Goal: Task Accomplishment & Management: Manage account settings

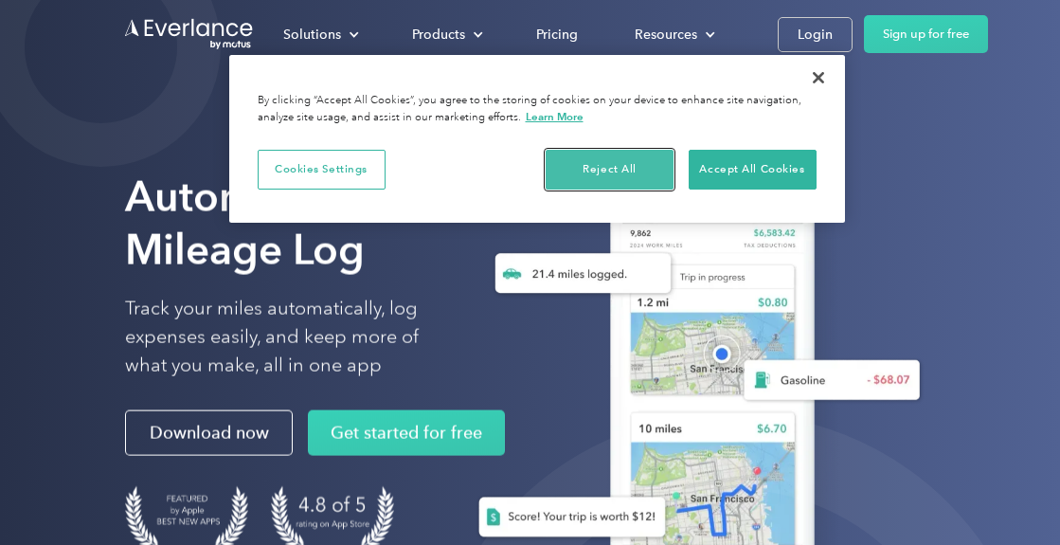
click at [617, 167] on button "Reject All" at bounding box center [610, 170] width 128 height 40
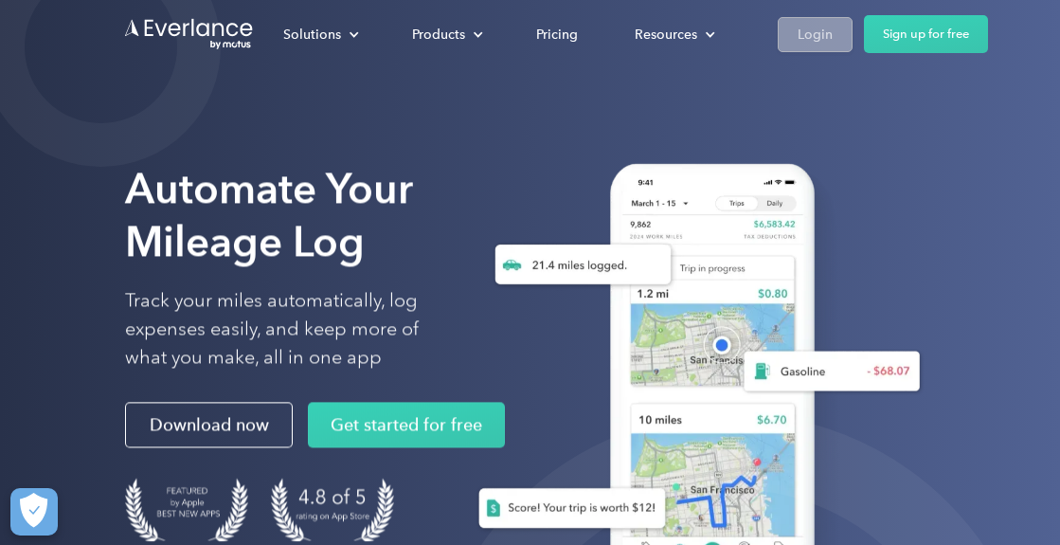
click at [810, 36] on div "Login" at bounding box center [815, 35] width 35 height 24
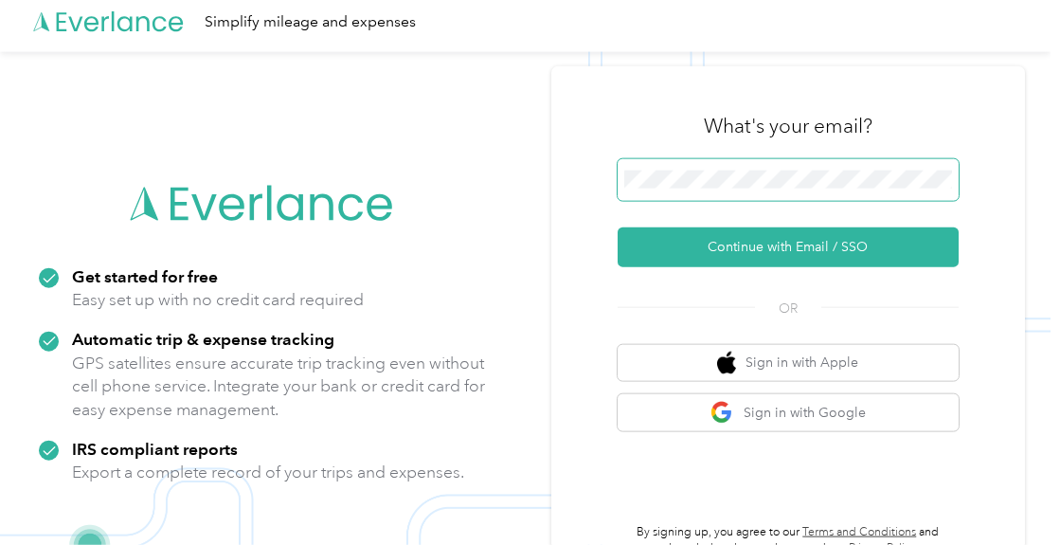
scroll to position [61, 0]
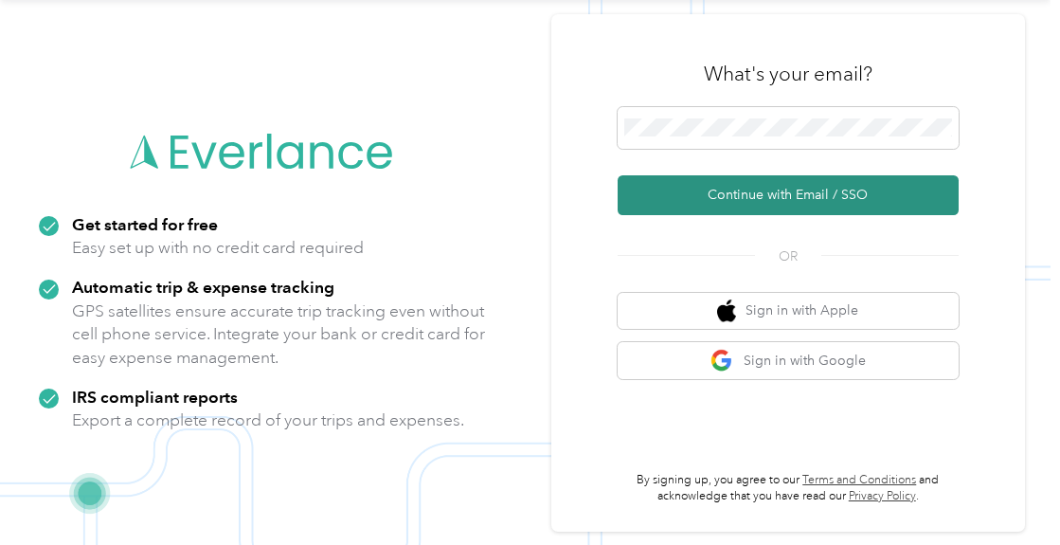
click at [675, 197] on button "Continue with Email / SSO" at bounding box center [788, 195] width 341 height 40
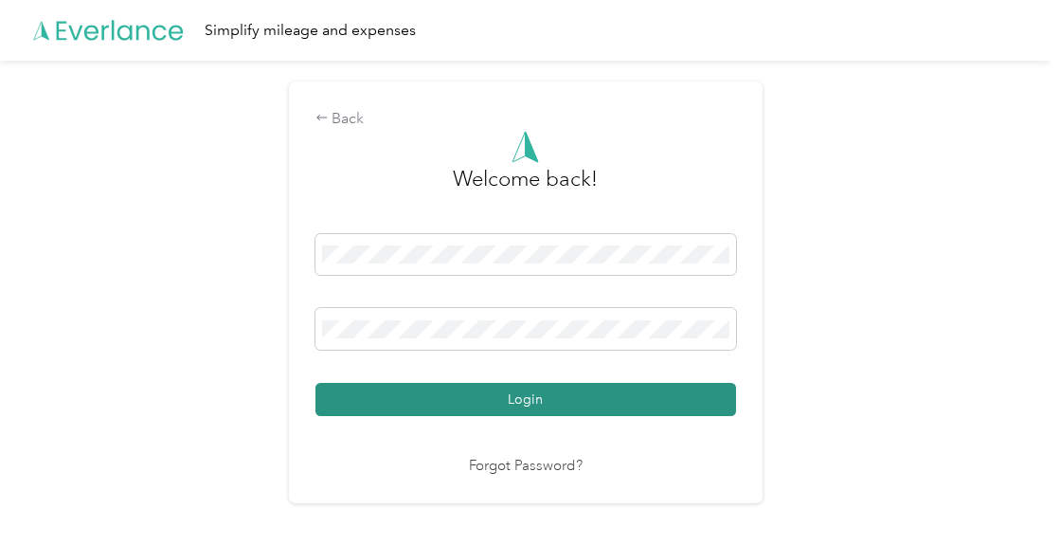
click at [429, 406] on button "Login" at bounding box center [526, 399] width 421 height 33
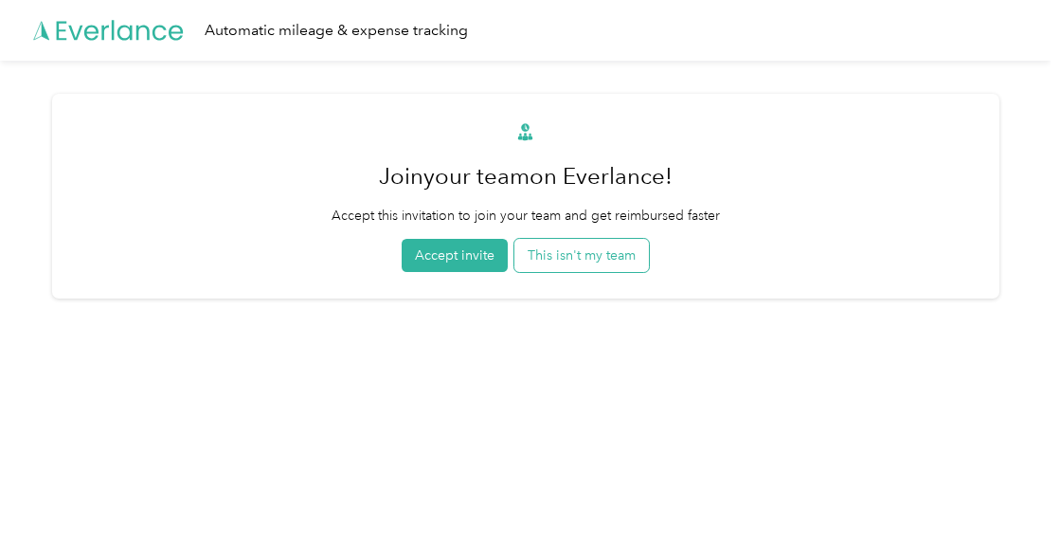
click at [616, 259] on button "This isn't my team" at bounding box center [582, 255] width 135 height 33
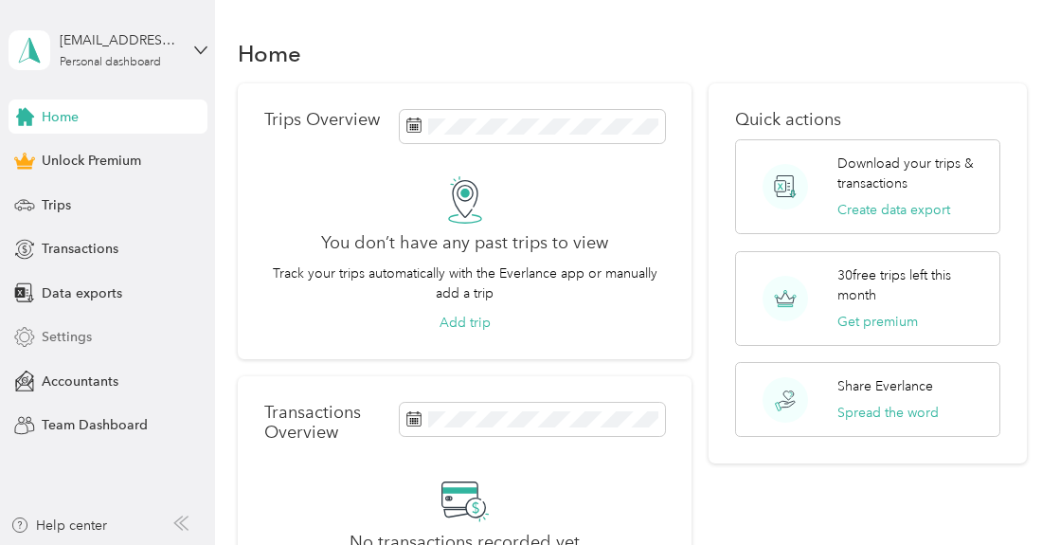
click at [68, 333] on span "Settings" at bounding box center [67, 337] width 50 height 20
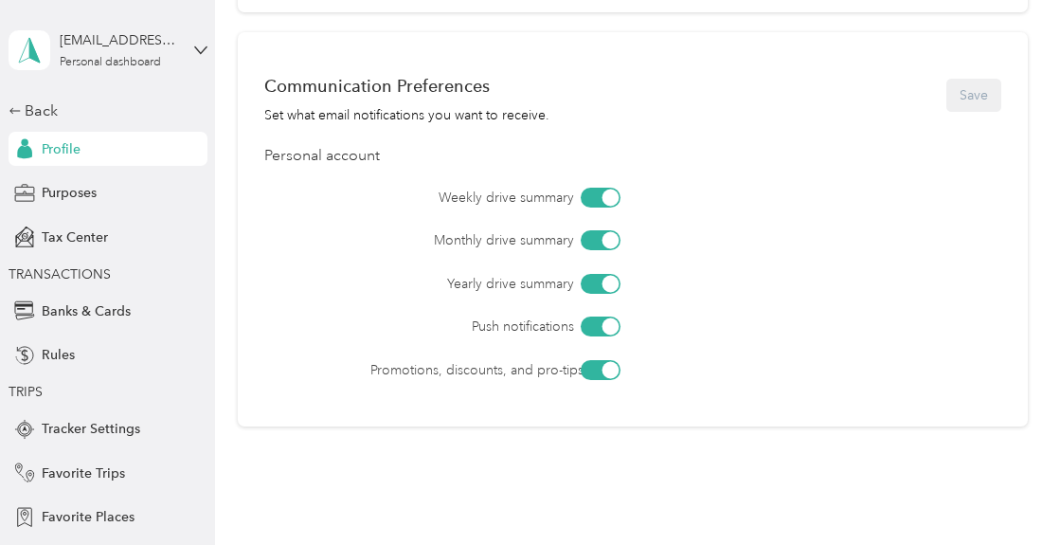
scroll to position [713, 0]
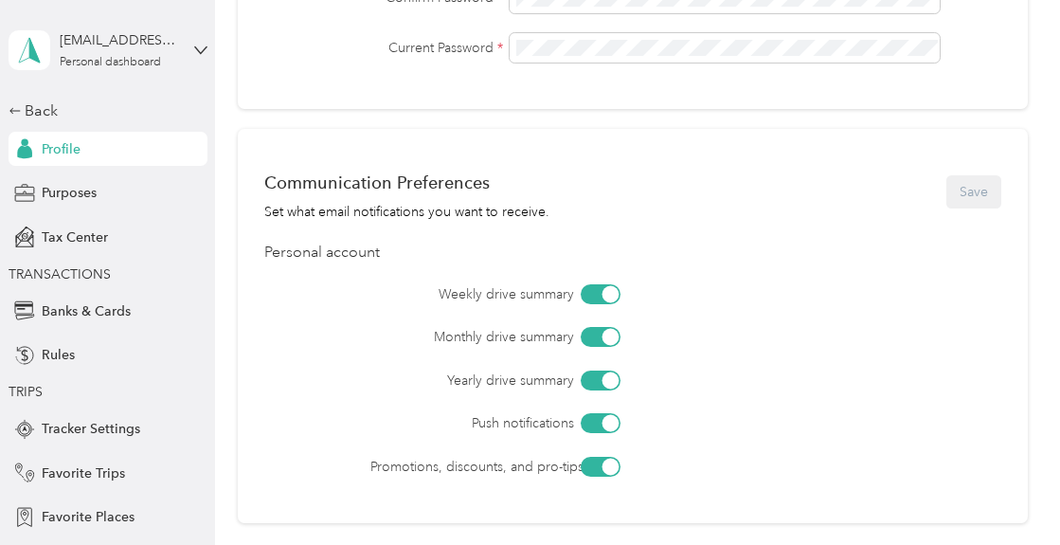
click at [587, 294] on div at bounding box center [601, 294] width 40 height 20
click at [588, 332] on div at bounding box center [601, 337] width 40 height 20
click at [598, 386] on div at bounding box center [601, 380] width 40 height 20
click at [597, 418] on div at bounding box center [601, 423] width 40 height 20
click at [600, 463] on div at bounding box center [601, 467] width 40 height 20
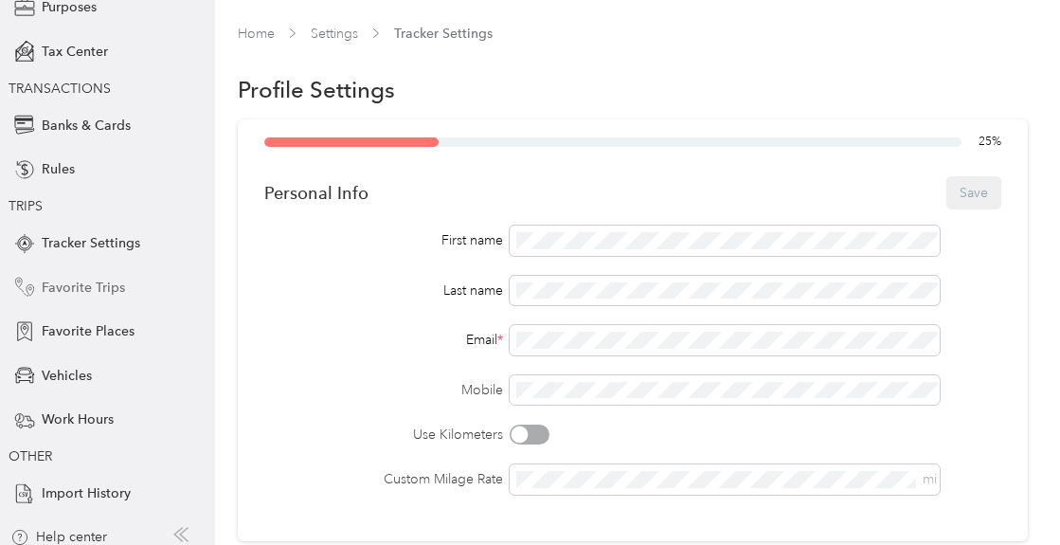
scroll to position [198, 0]
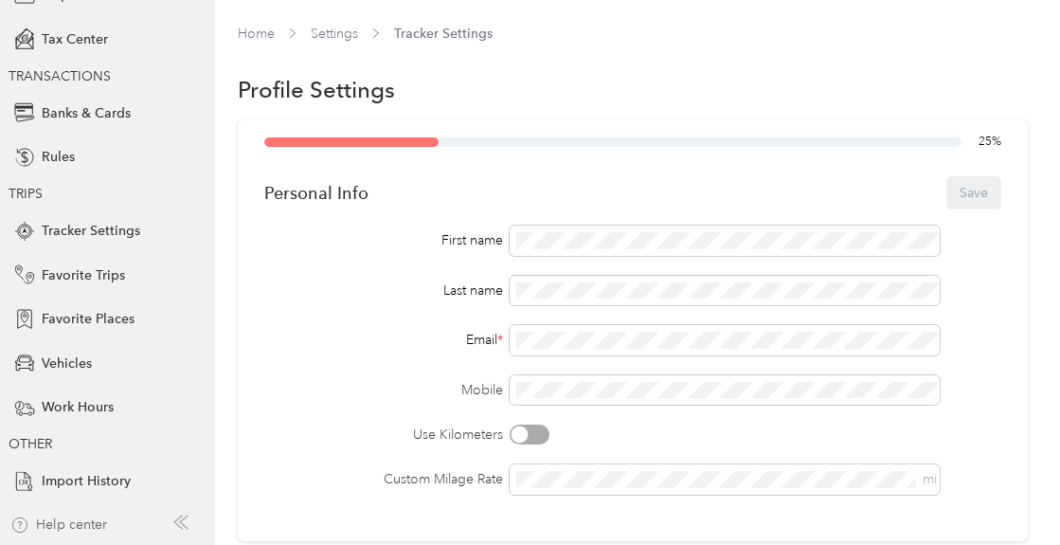
click at [72, 526] on div "Help center" at bounding box center [58, 525] width 97 height 20
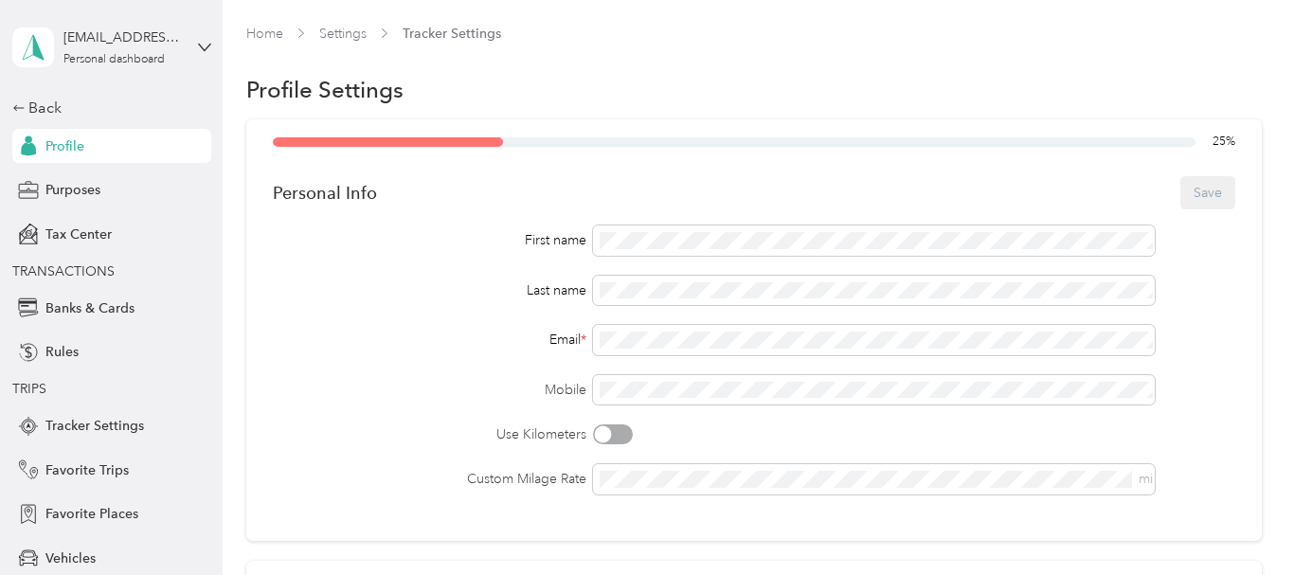
scroll to position [0, 0]
click at [66, 192] on span "Purposes" at bounding box center [72, 193] width 55 height 20
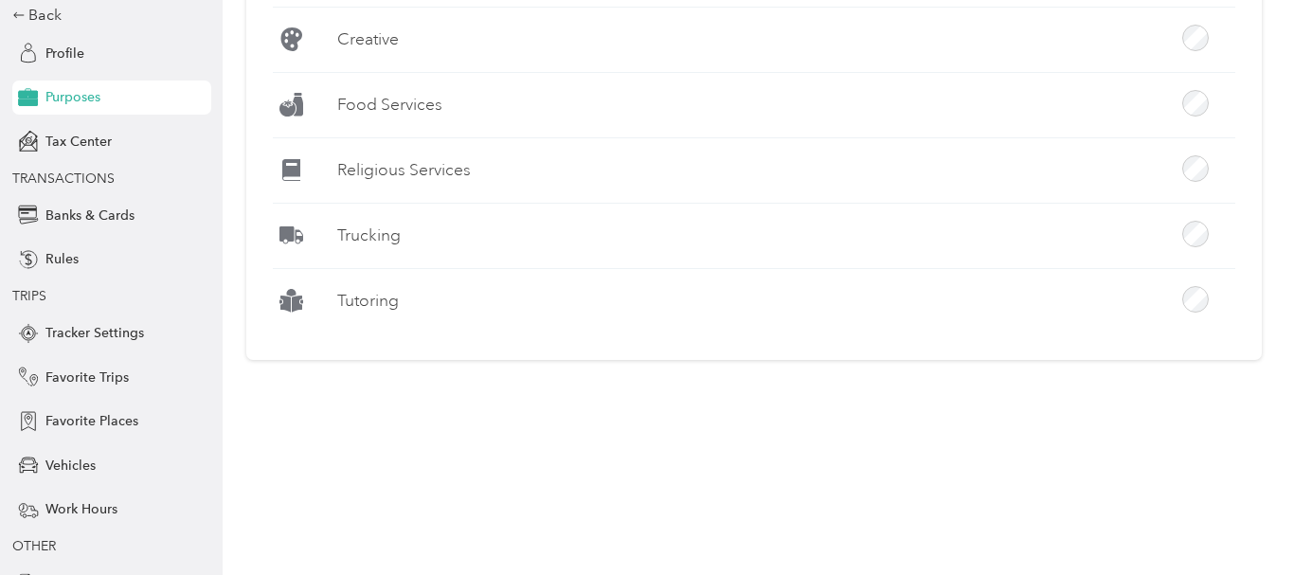
scroll to position [168, 0]
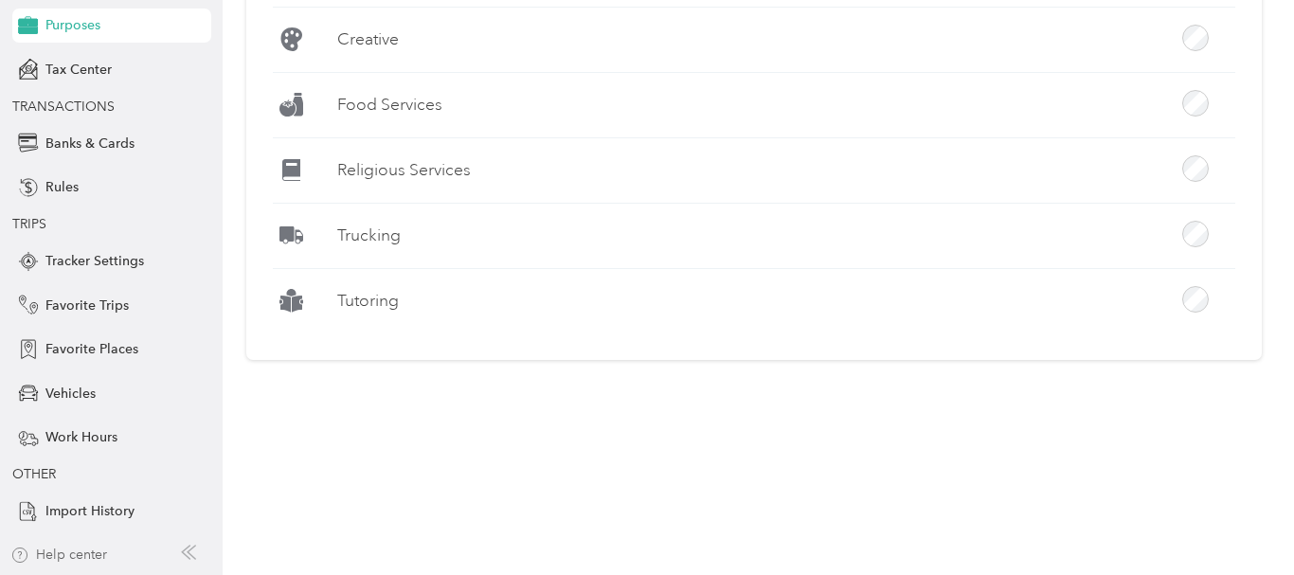
click at [84, 544] on div "Help center" at bounding box center [58, 555] width 97 height 20
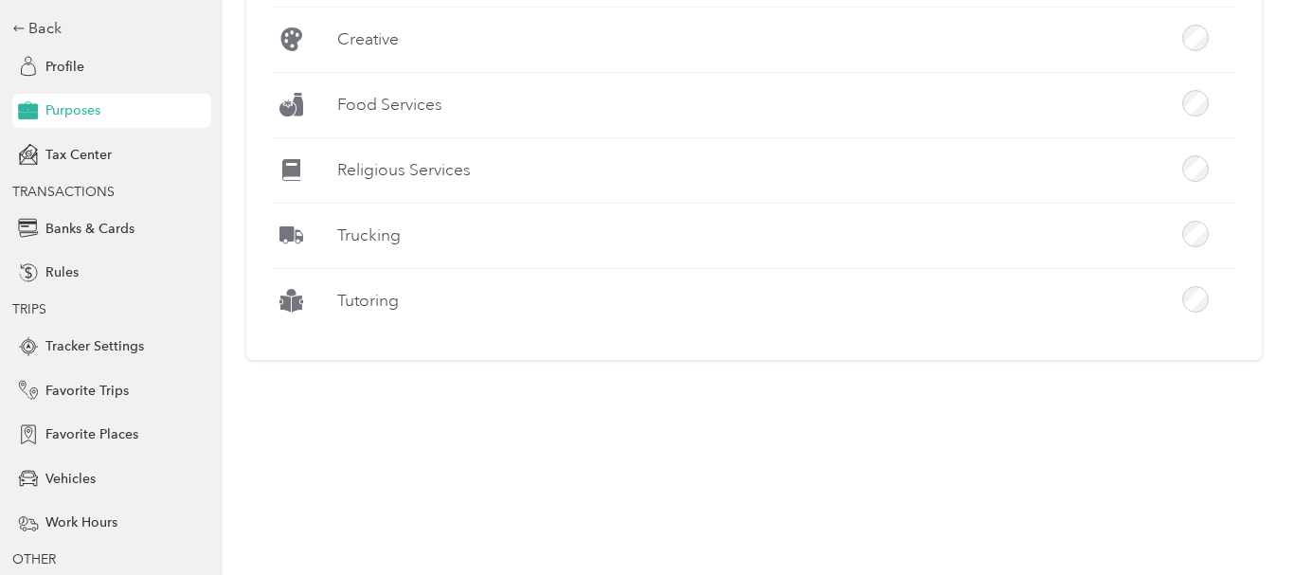
scroll to position [0, 0]
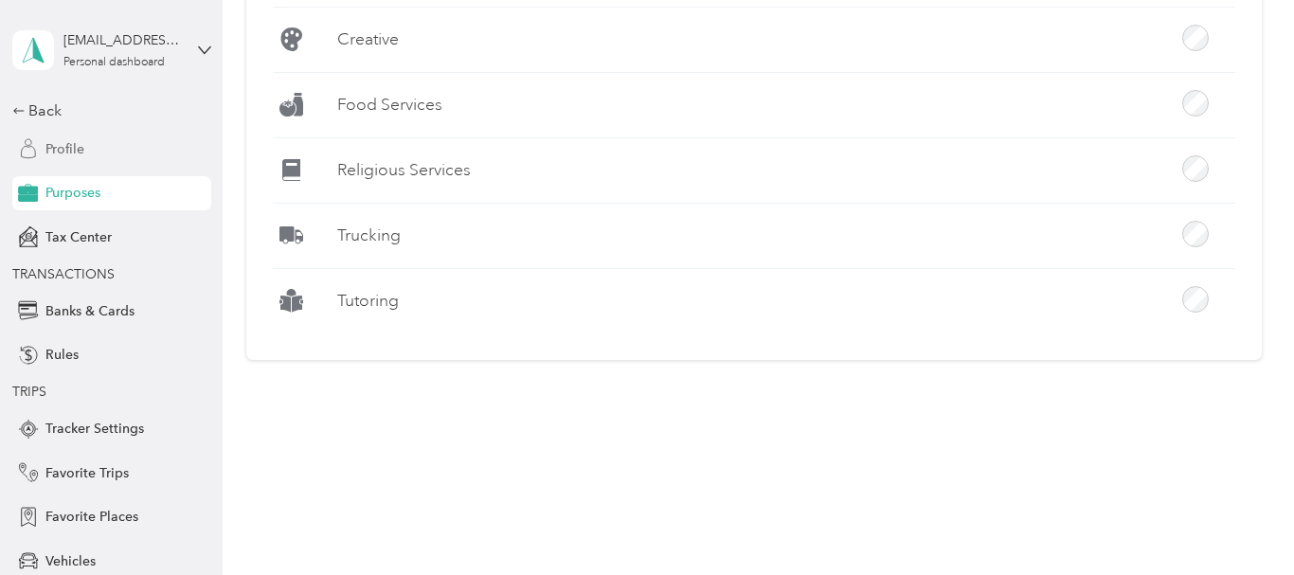
click at [69, 145] on span "Profile" at bounding box center [64, 149] width 39 height 20
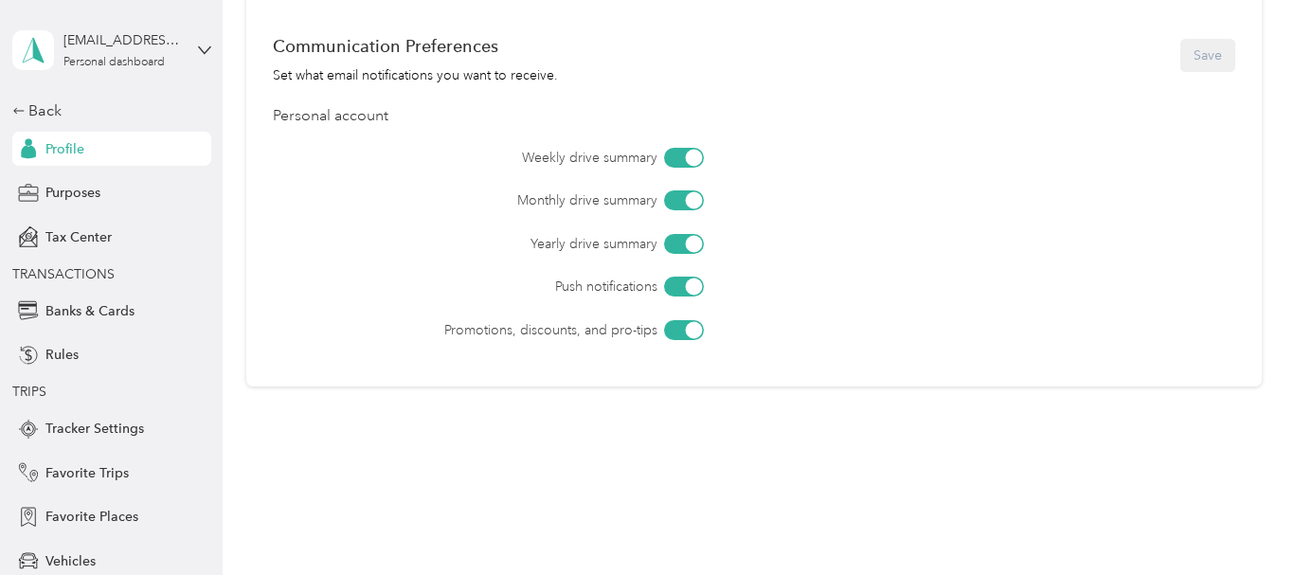
click at [674, 160] on div at bounding box center [684, 158] width 40 height 20
click at [675, 199] on div at bounding box center [684, 200] width 40 height 20
click at [682, 228] on div "Weekly drive summary Monthly drive summary Yearly drive summary Push notificati…" at bounding box center [754, 244] width 963 height 192
click at [681, 246] on div at bounding box center [684, 244] width 40 height 20
click at [676, 288] on div at bounding box center [684, 287] width 40 height 20
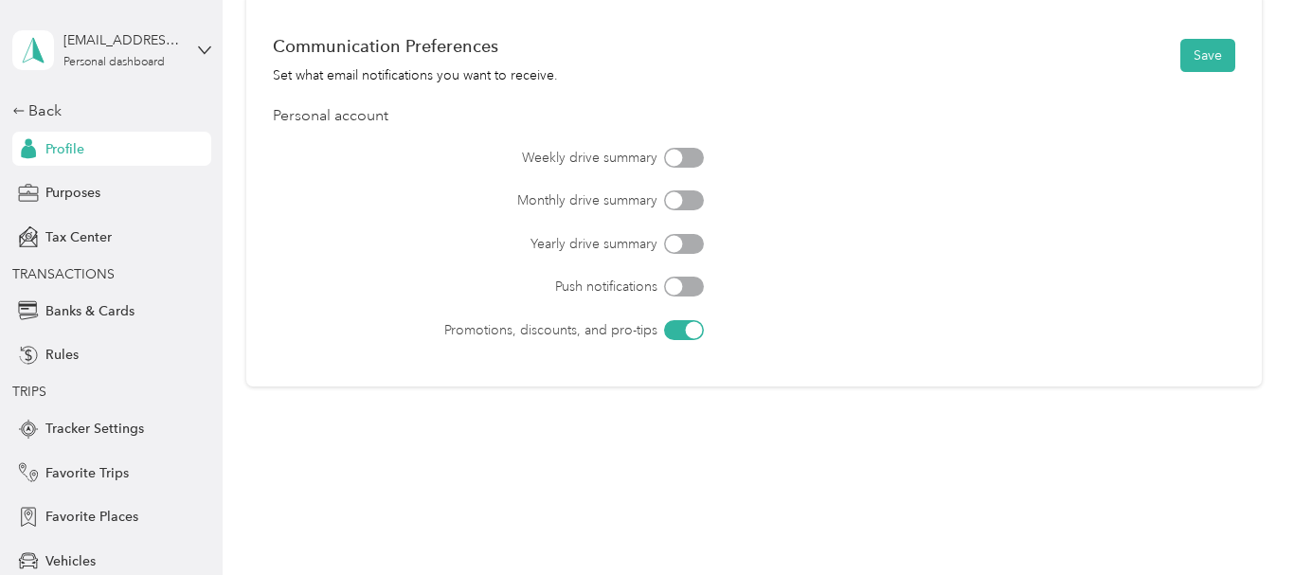
click at [675, 330] on div at bounding box center [684, 330] width 40 height 20
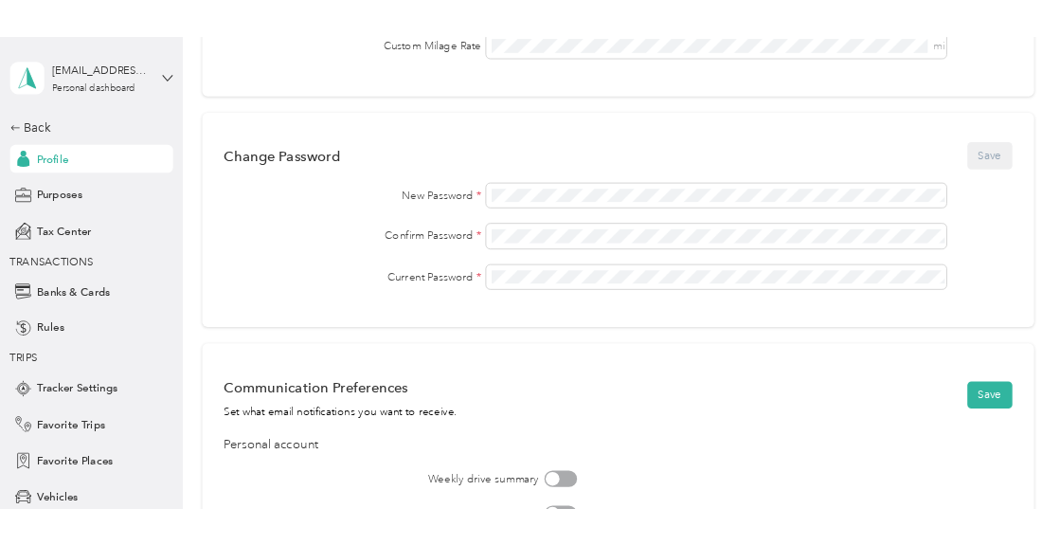
scroll to position [463, 0]
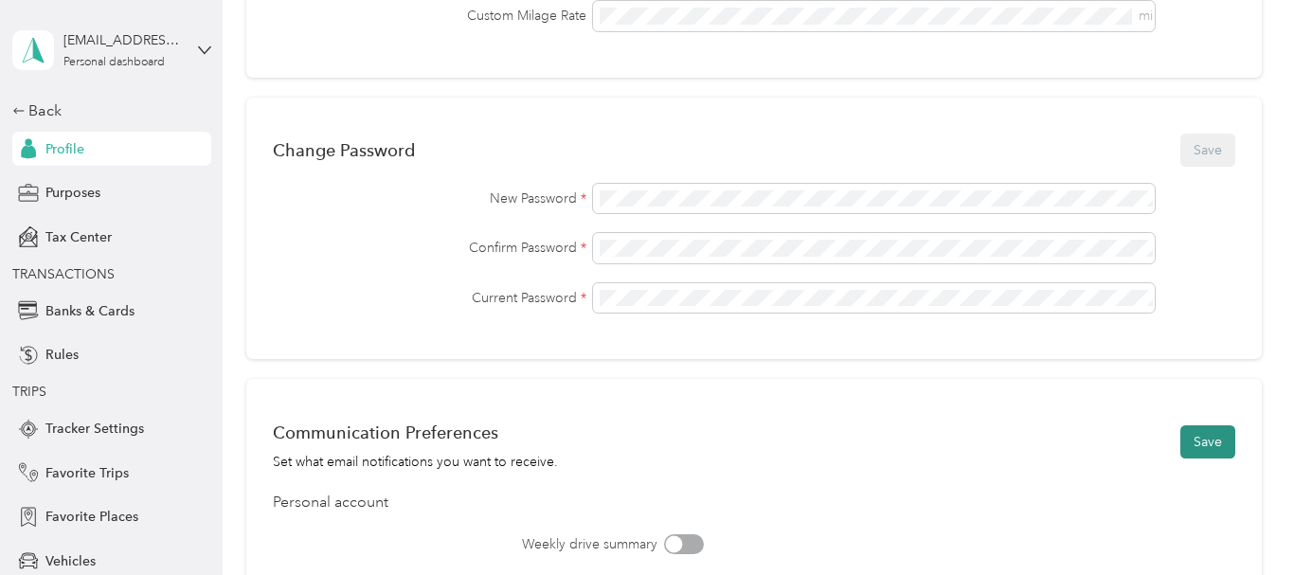
click at [1059, 437] on button "Save" at bounding box center [1208, 441] width 55 height 33
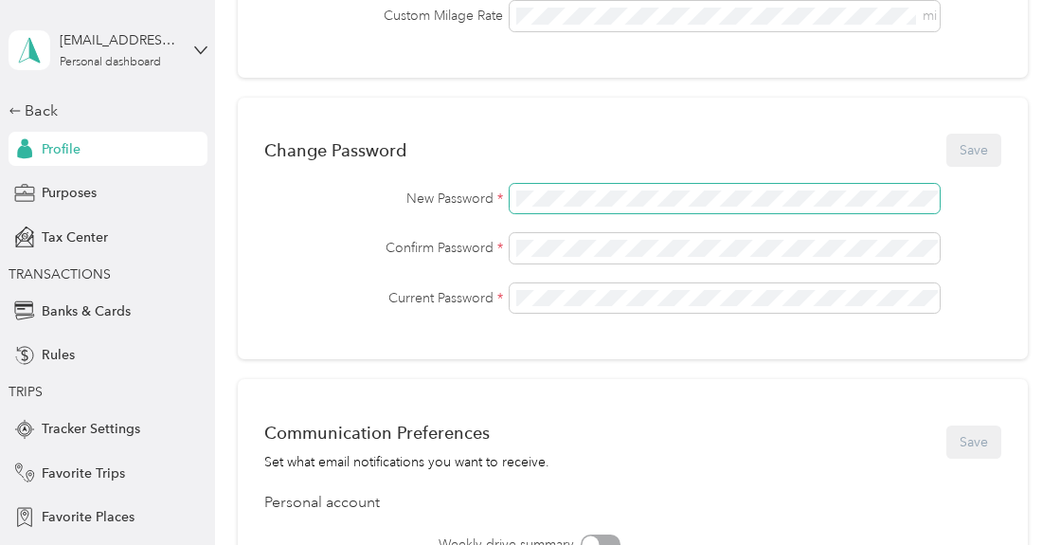
click at [584, 210] on span at bounding box center [724, 199] width 429 height 30
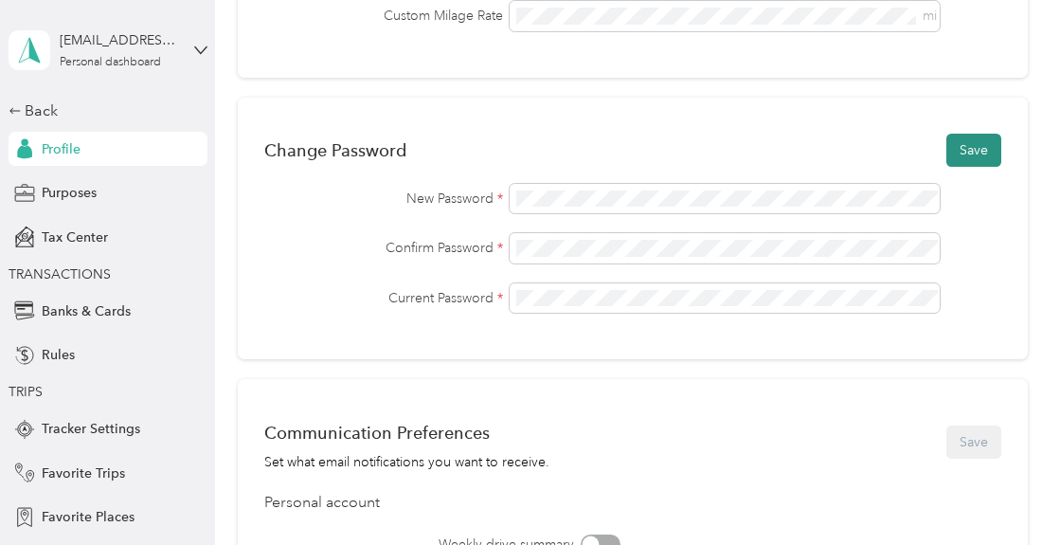
click at [985, 152] on button "Save" at bounding box center [974, 150] width 55 height 33
